Goal: Task Accomplishment & Management: Complete application form

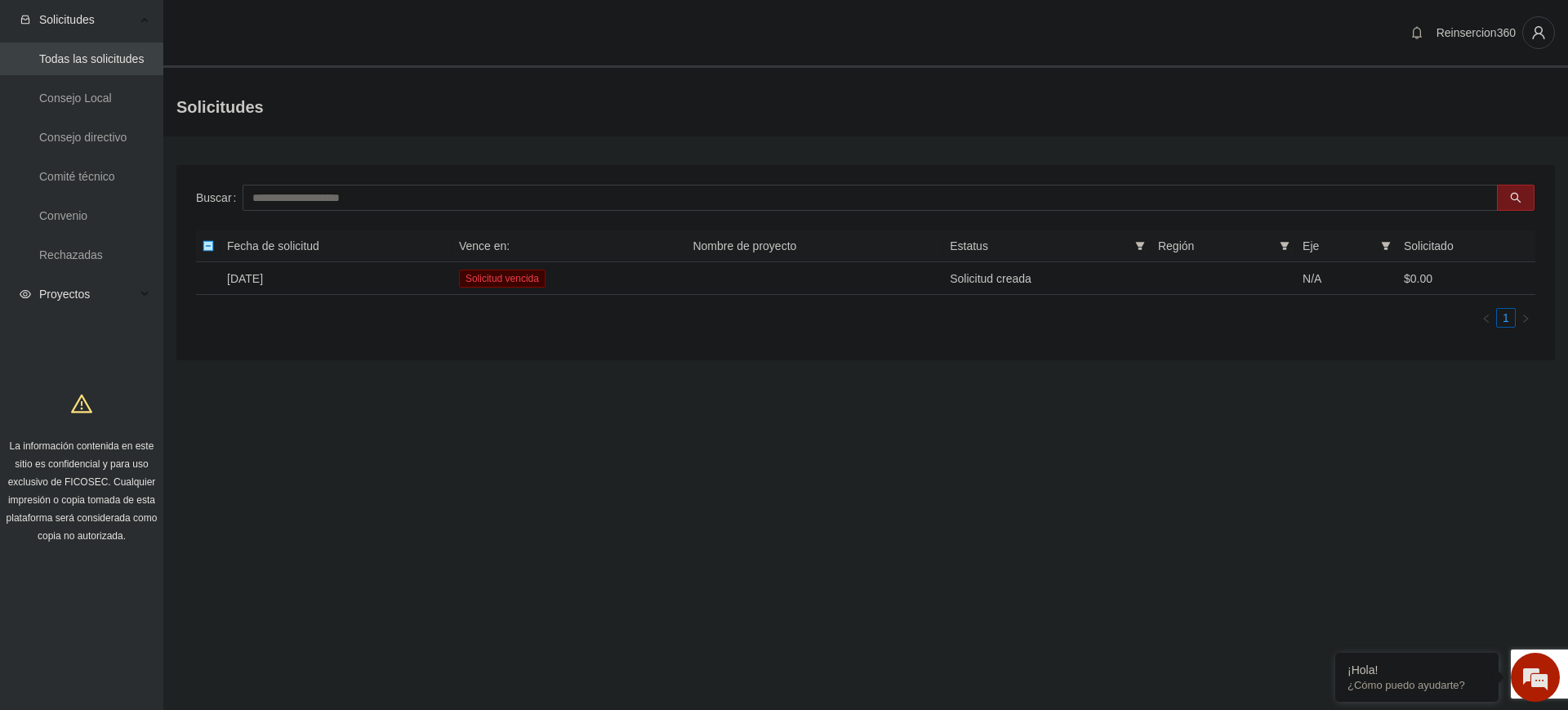
click at [73, 293] on span "Proyectos" at bounding box center [87, 293] width 97 height 33
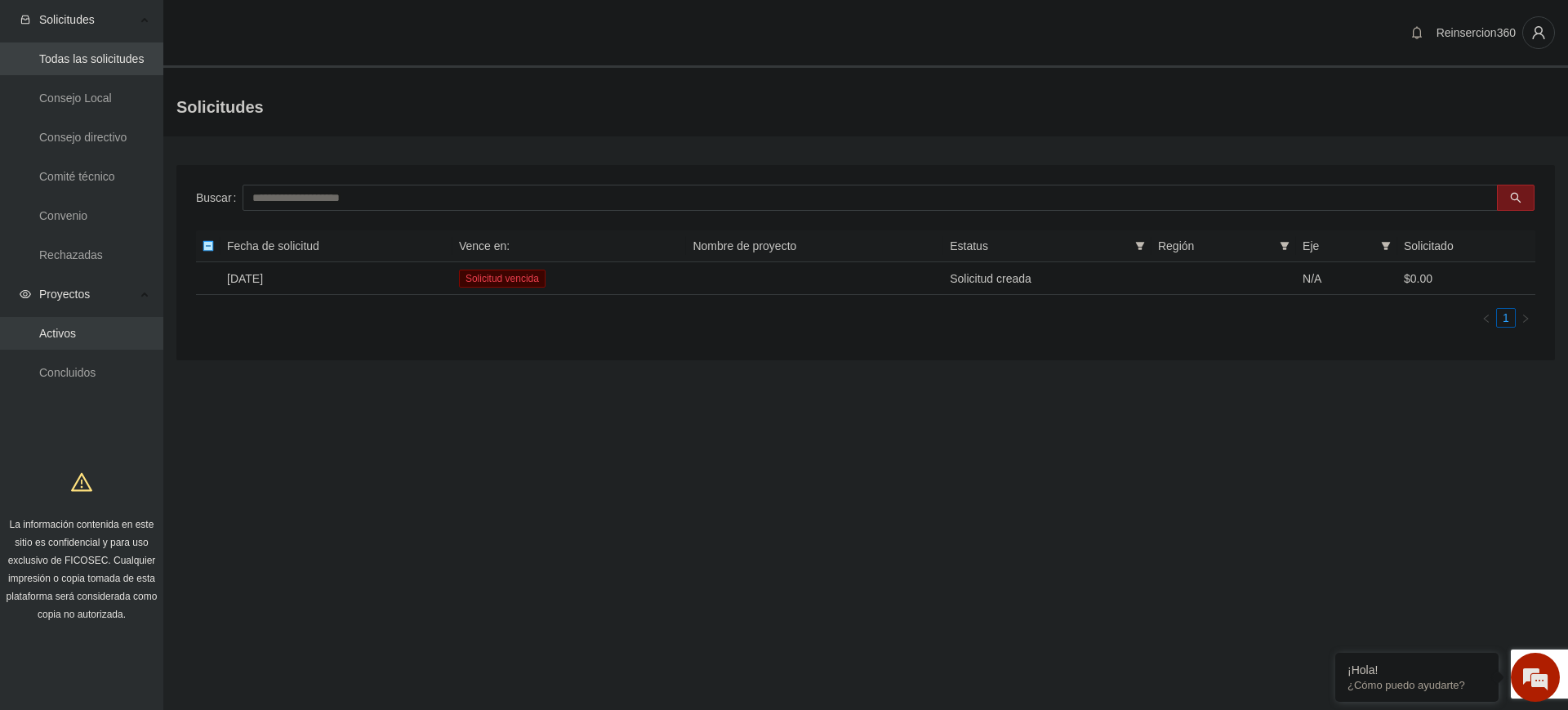
click at [76, 331] on link "Activos" at bounding box center [57, 333] width 36 height 13
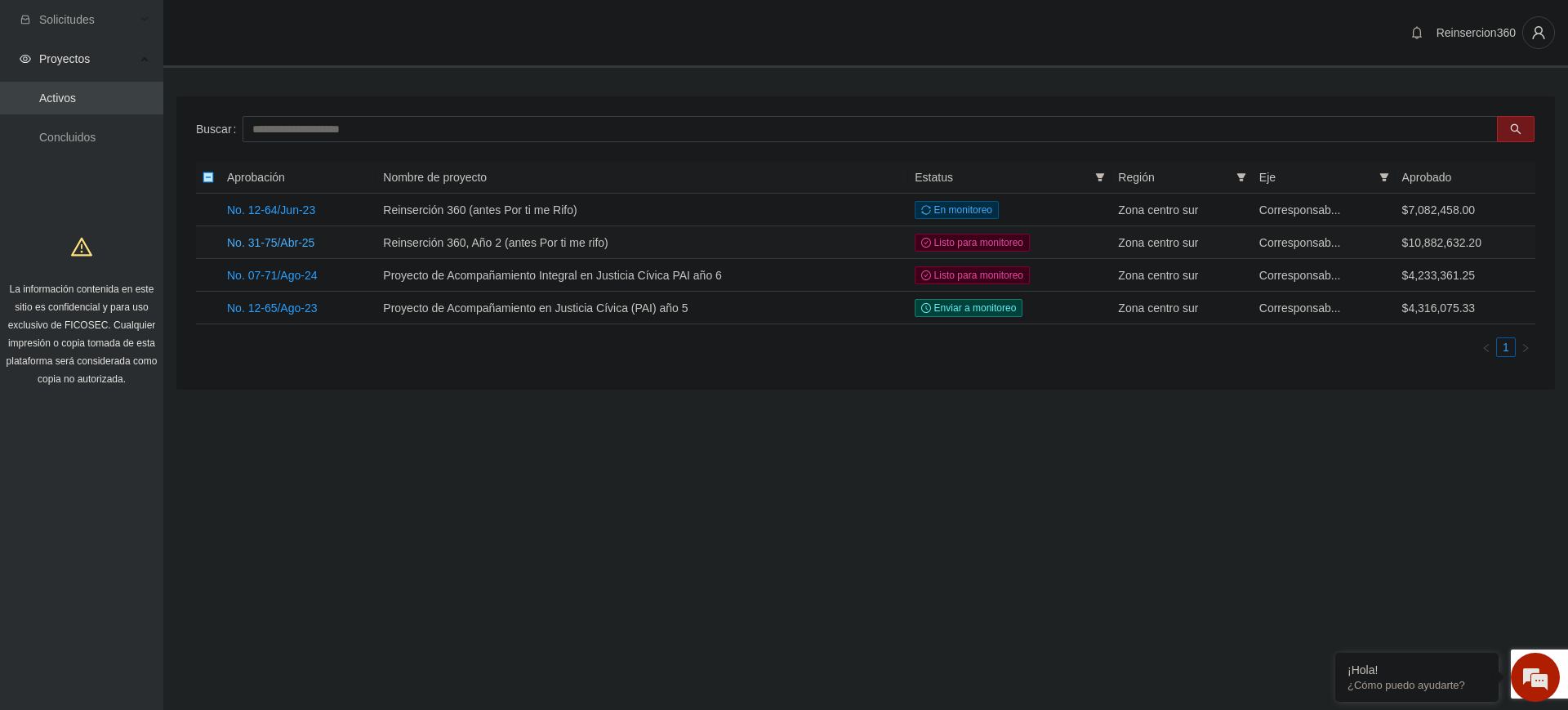
click at [296, 248] on link "No. 31-75/Abr-25" at bounding box center [271, 243] width 87 height 13
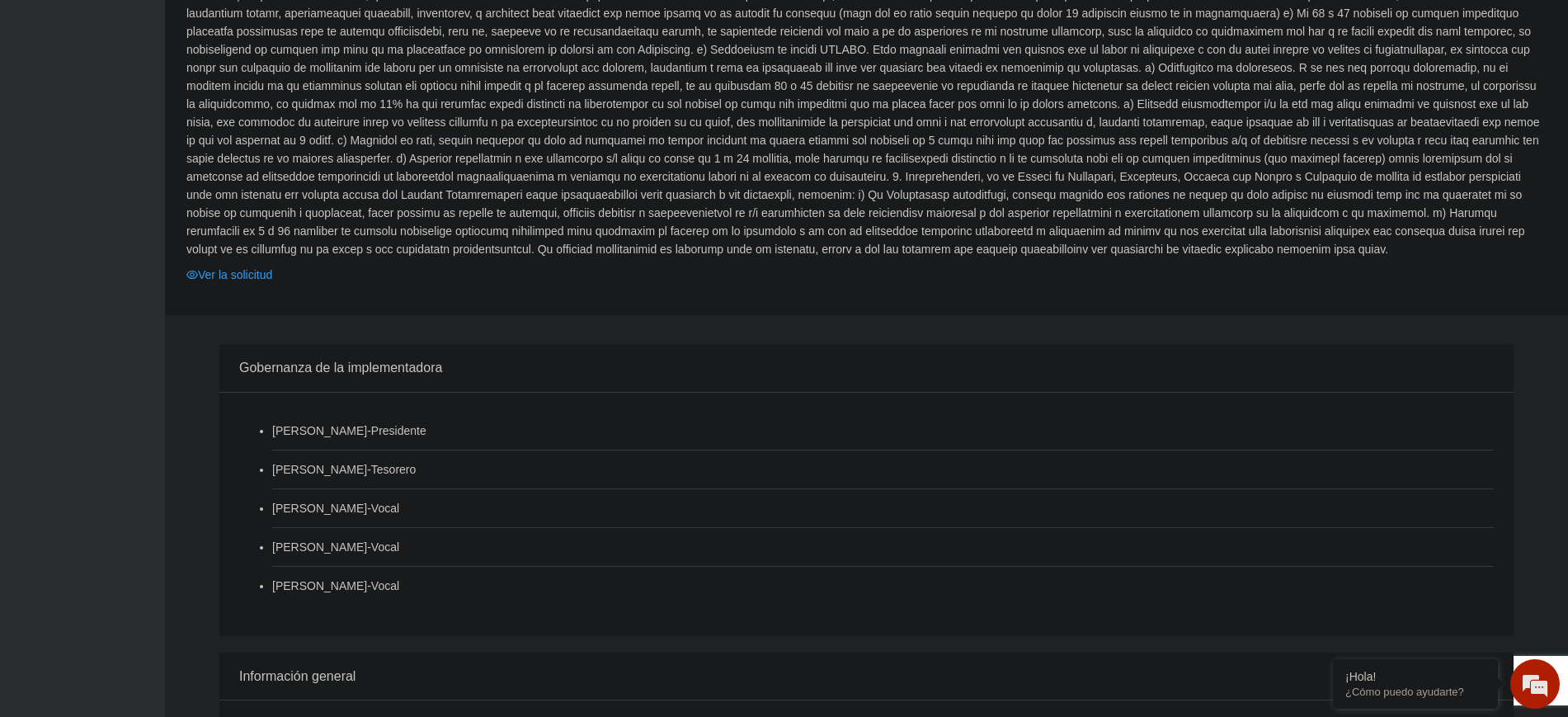
scroll to position [1335, 0]
click at [235, 262] on link "Ver la solicitud" at bounding box center [228, 271] width 86 height 18
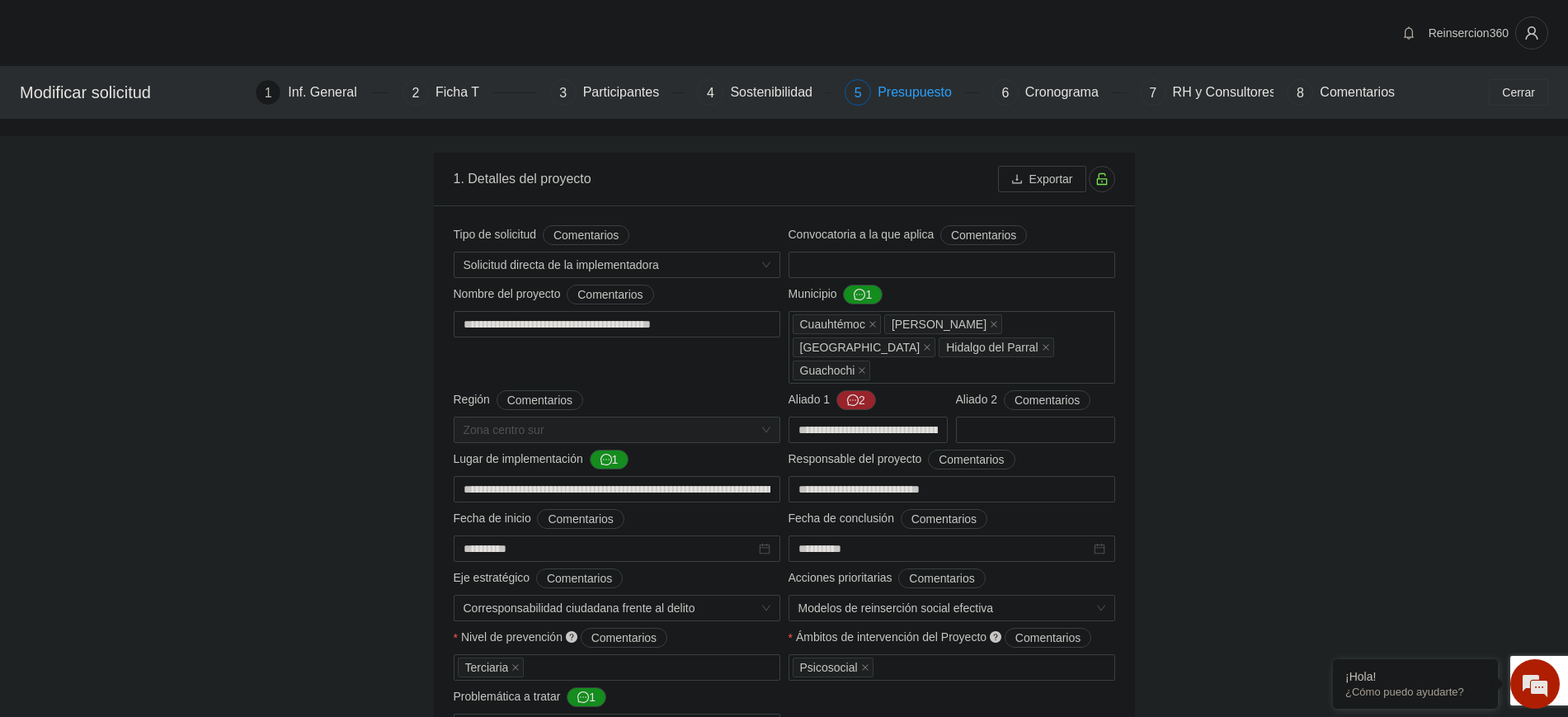
click at [918, 104] on div "Presupuesto" at bounding box center [921, 92] width 87 height 26
click at [892, 94] on div "Presupuesto" at bounding box center [921, 92] width 87 height 26
